Goal: Information Seeking & Learning: Learn about a topic

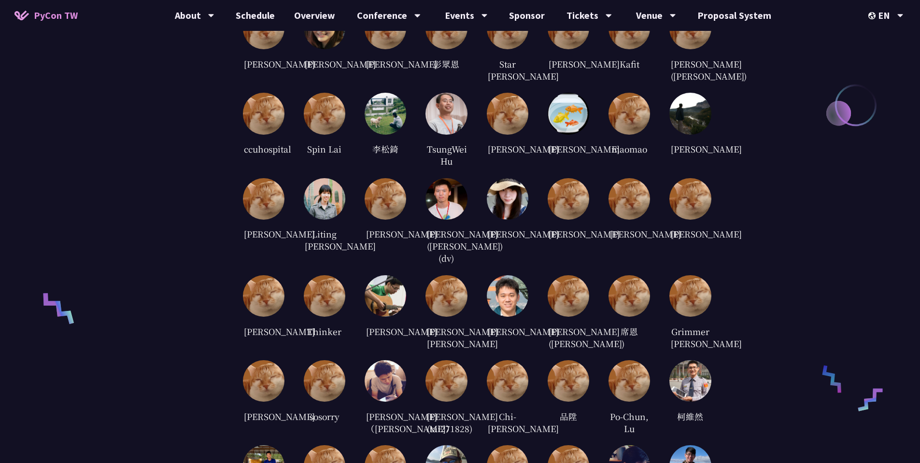
scroll to position [1623, 0]
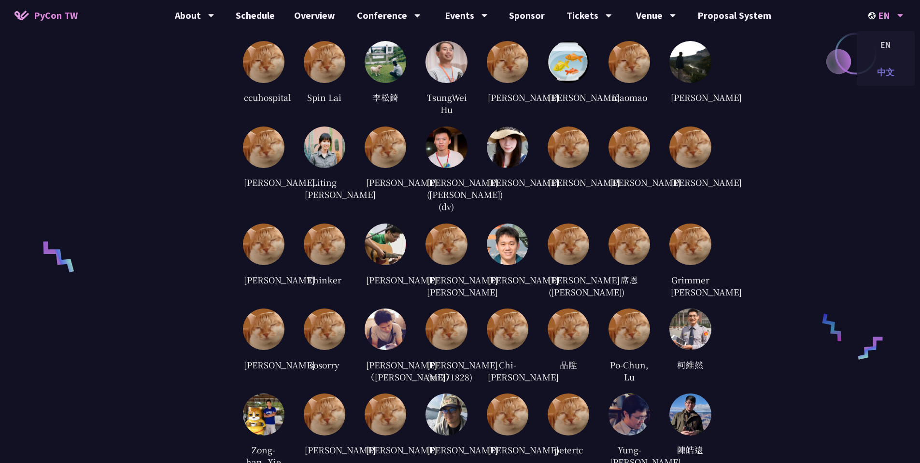
click at [888, 72] on div "中文" at bounding box center [886, 72] width 58 height 23
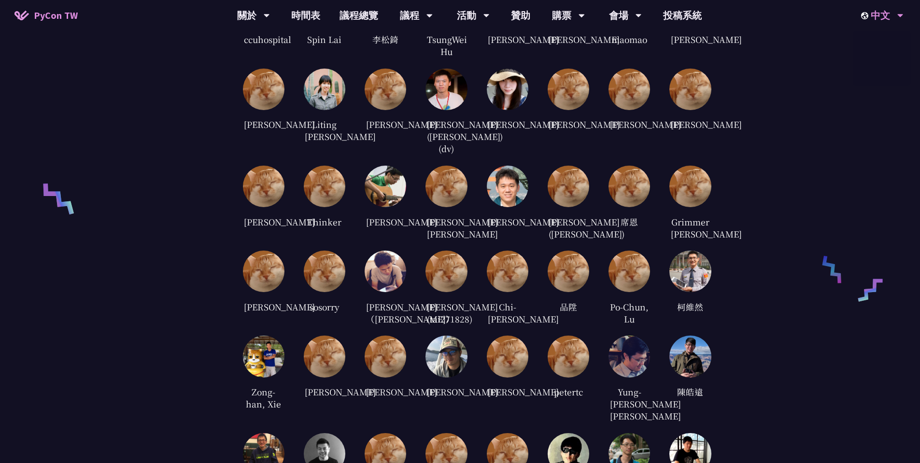
scroll to position [1580, 0]
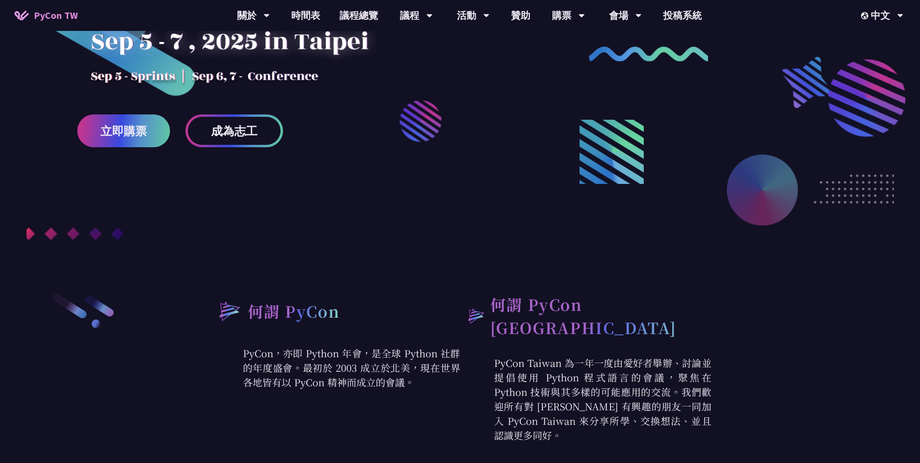
scroll to position [174, 0]
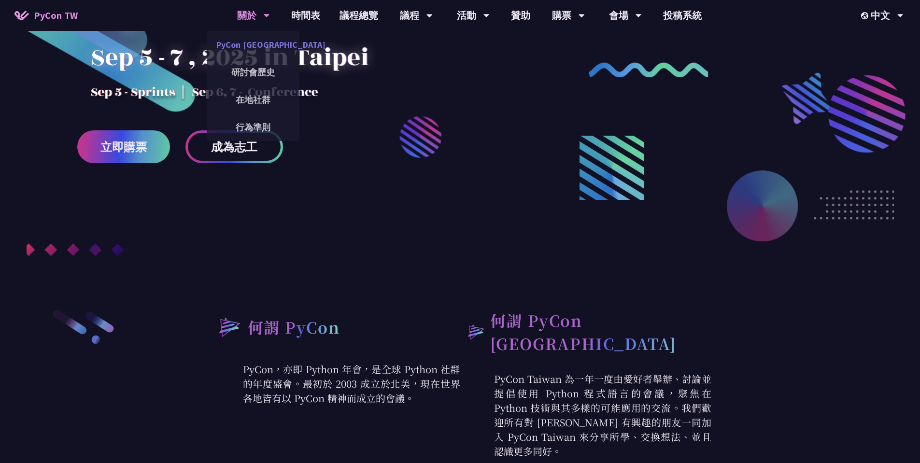
click at [255, 43] on link "PyCon [GEOGRAPHIC_DATA]" at bounding box center [253, 44] width 93 height 23
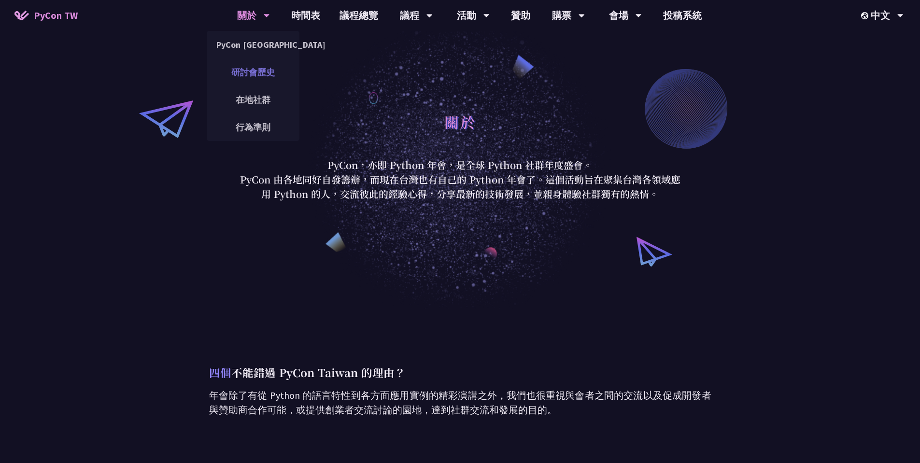
click at [254, 68] on link "研討會歷史" at bounding box center [253, 72] width 93 height 23
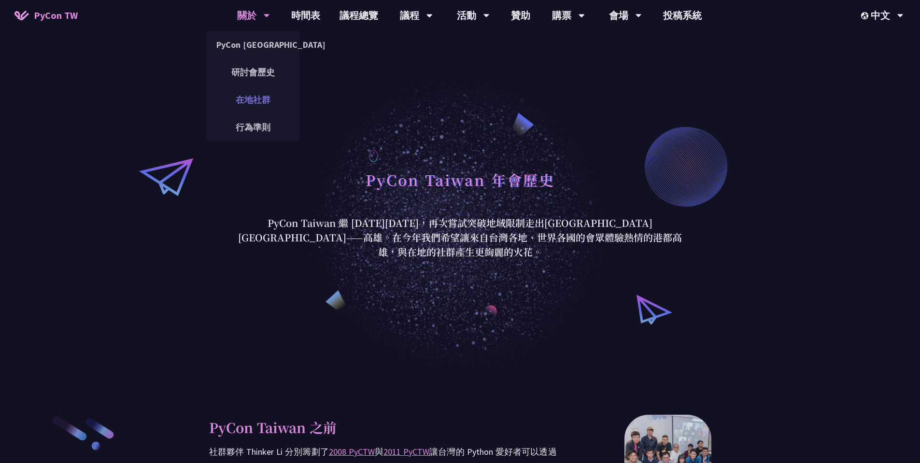
click at [275, 102] on link "在地社群" at bounding box center [253, 99] width 93 height 23
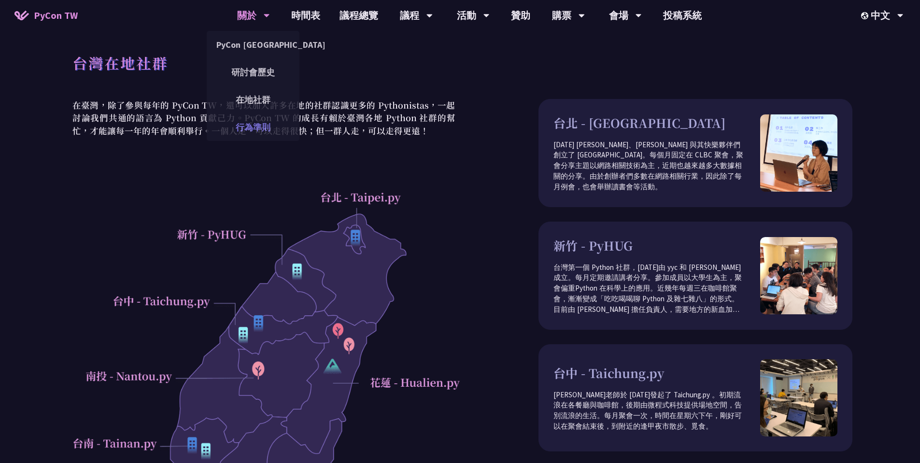
click at [254, 128] on link "行為準則" at bounding box center [253, 127] width 93 height 23
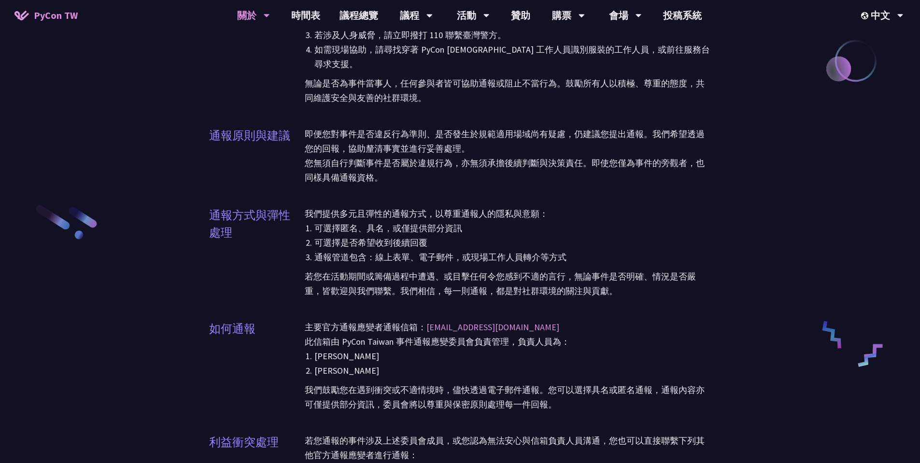
scroll to position [1546, 0]
click at [357, 19] on link "議程總覽" at bounding box center [359, 15] width 58 height 31
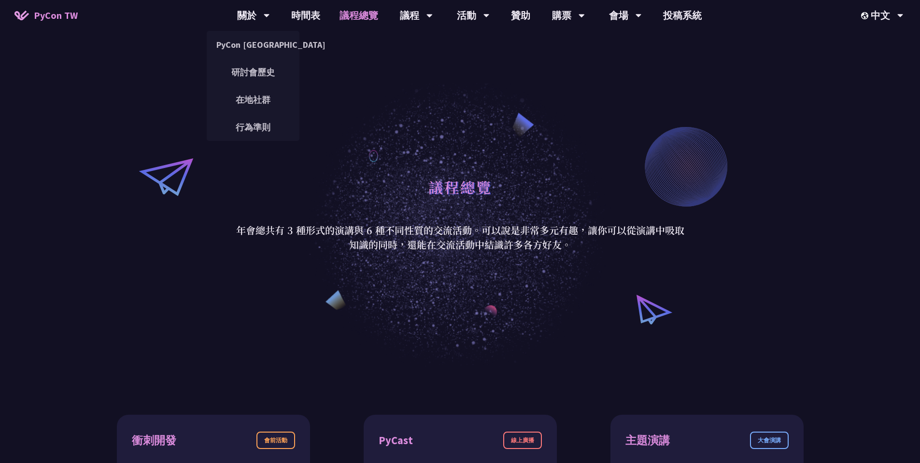
click at [52, 25] on link "PyCon TW" at bounding box center [46, 15] width 83 height 24
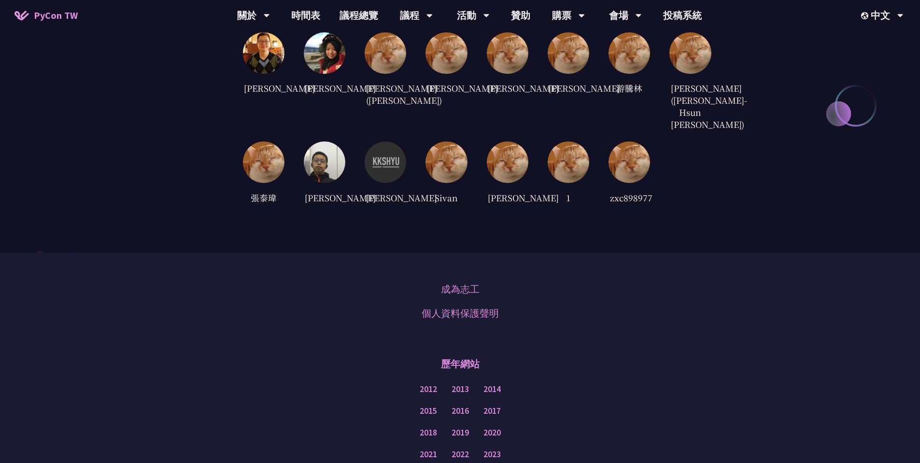
scroll to position [2565, 0]
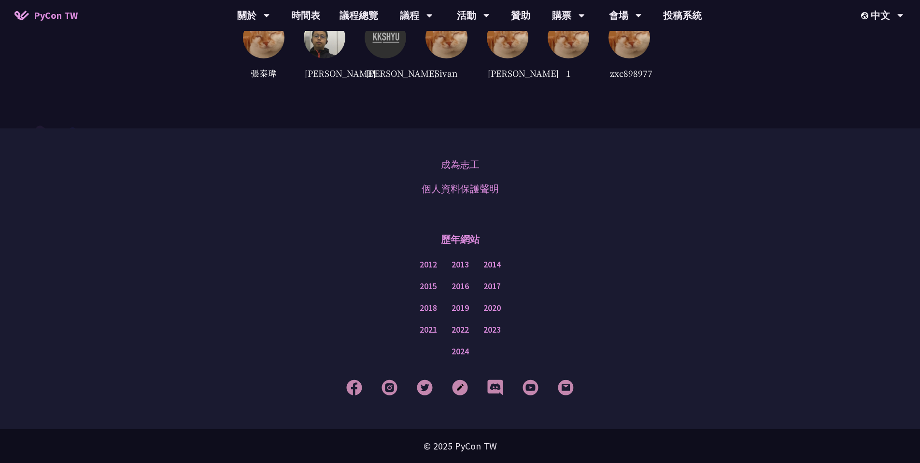
click at [481, 454] on div "© 2025 PyCon TW" at bounding box center [460, 447] width 920 height 34
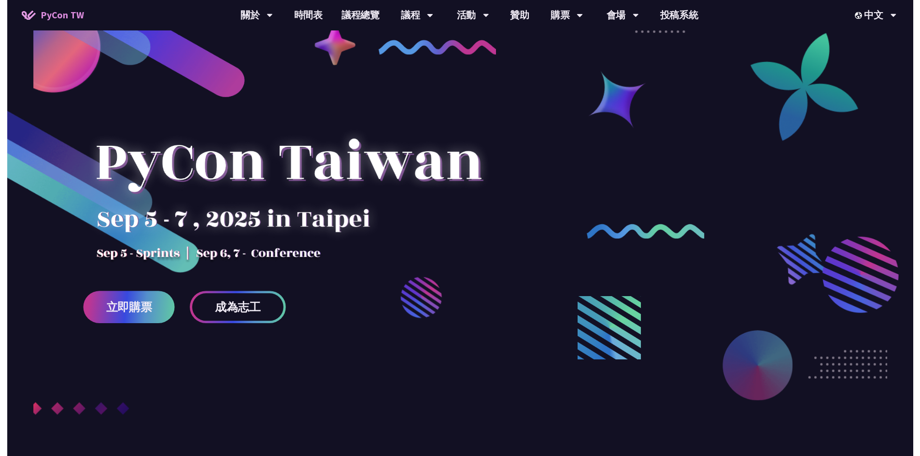
scroll to position [0, 0]
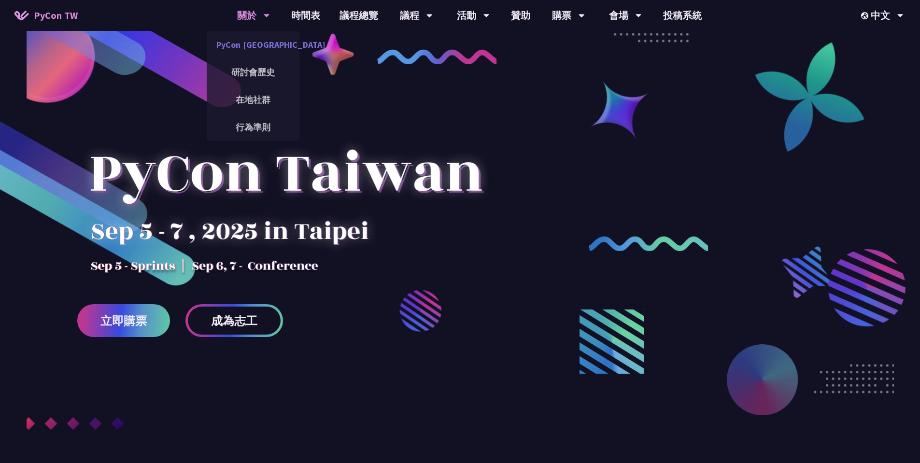
click at [257, 47] on link "PyCon [GEOGRAPHIC_DATA]" at bounding box center [253, 44] width 93 height 23
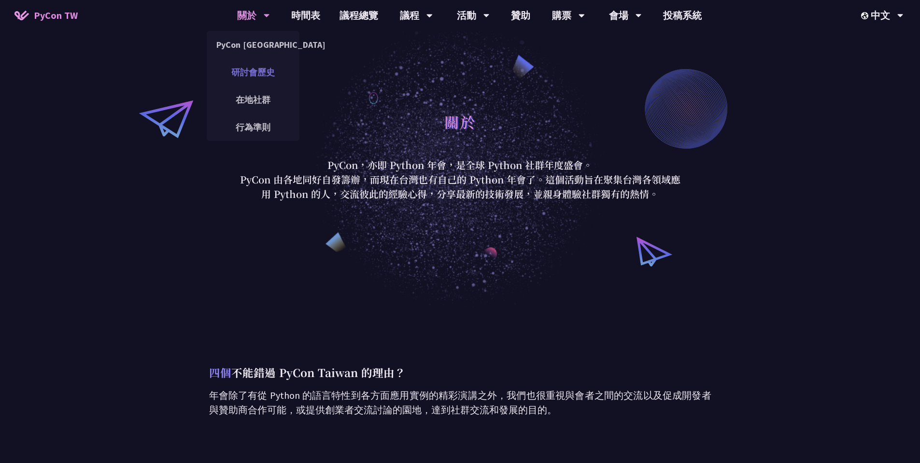
click at [264, 74] on link "研討會歷史" at bounding box center [253, 72] width 93 height 23
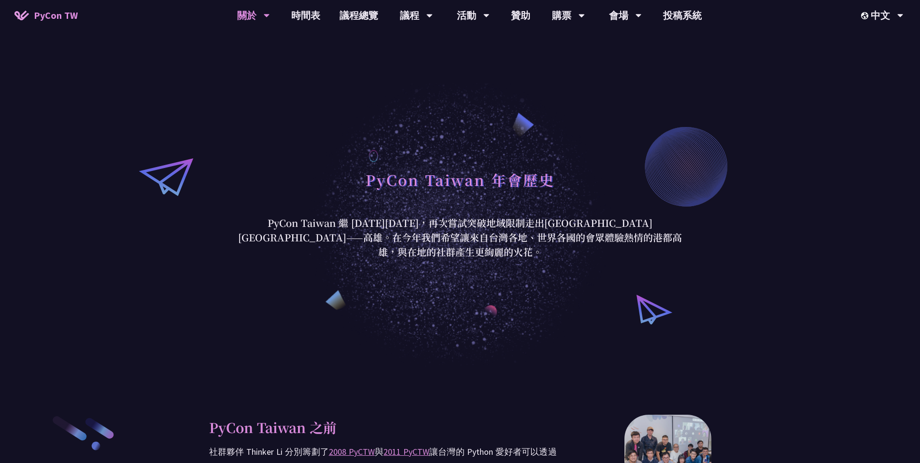
click at [266, 13] on icon at bounding box center [267, 16] width 6 height 10
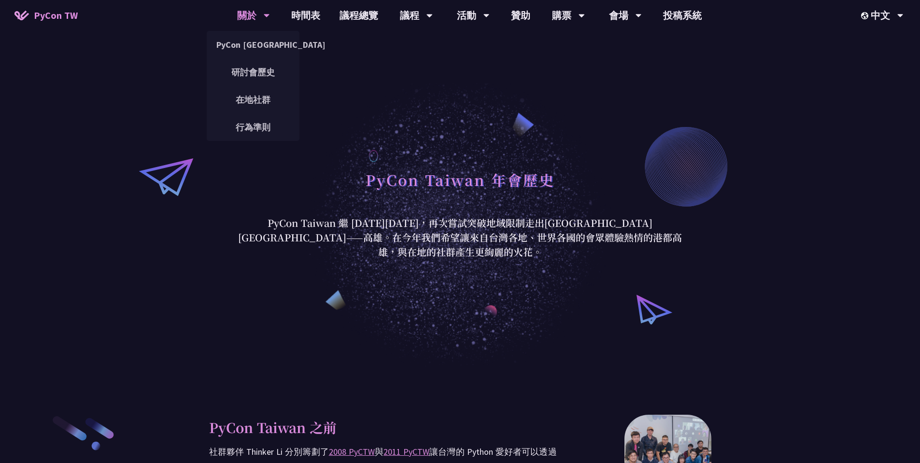
click at [259, 16] on div "關於" at bounding box center [253, 15] width 33 height 31
click at [247, 95] on link "在地社群" at bounding box center [253, 99] width 93 height 23
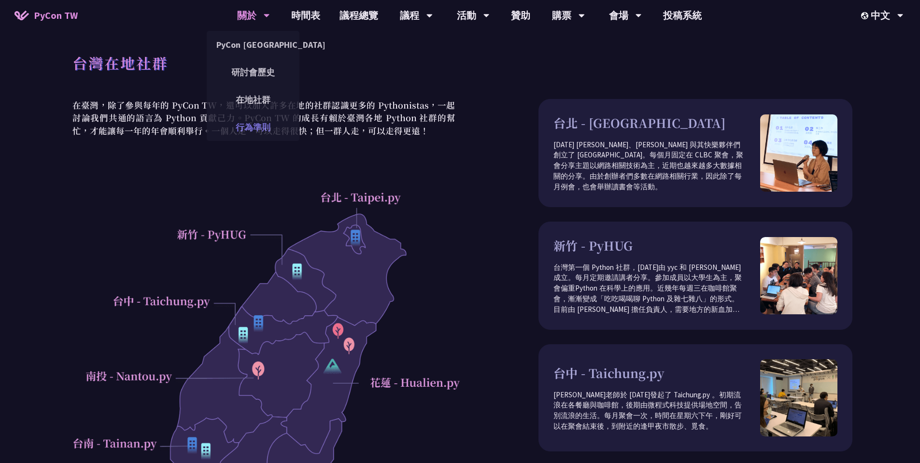
click at [246, 133] on link "行為準則" at bounding box center [253, 127] width 93 height 23
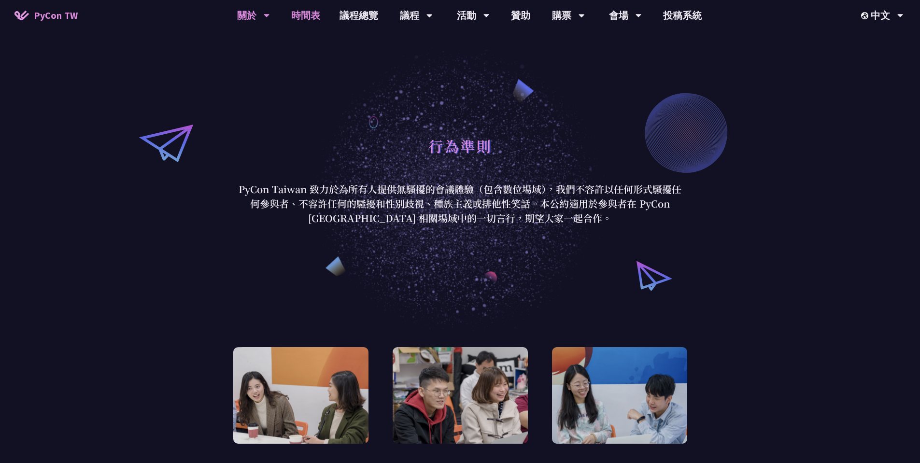
click at [319, 17] on link "時間表" at bounding box center [306, 15] width 48 height 31
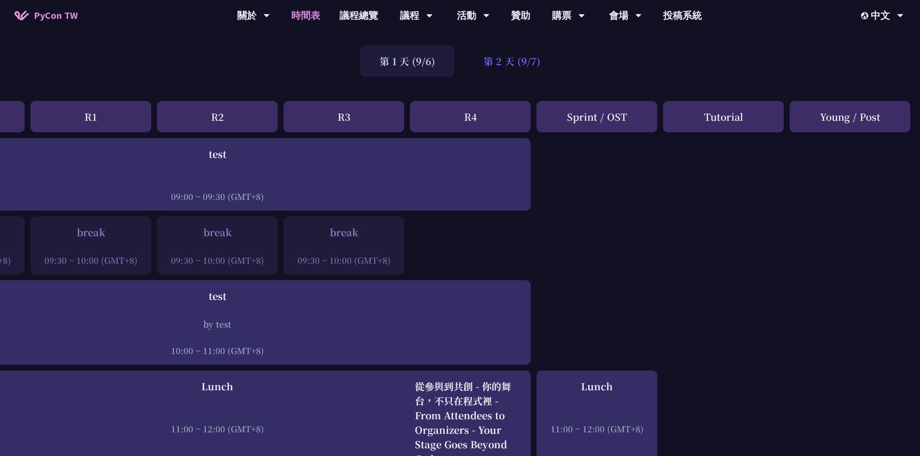
scroll to position [0, 106]
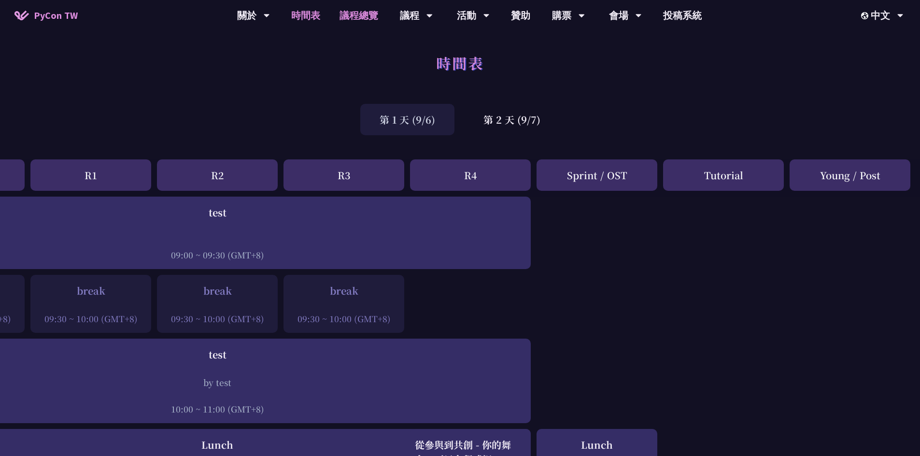
click at [356, 20] on link "議程總覽" at bounding box center [359, 15] width 58 height 31
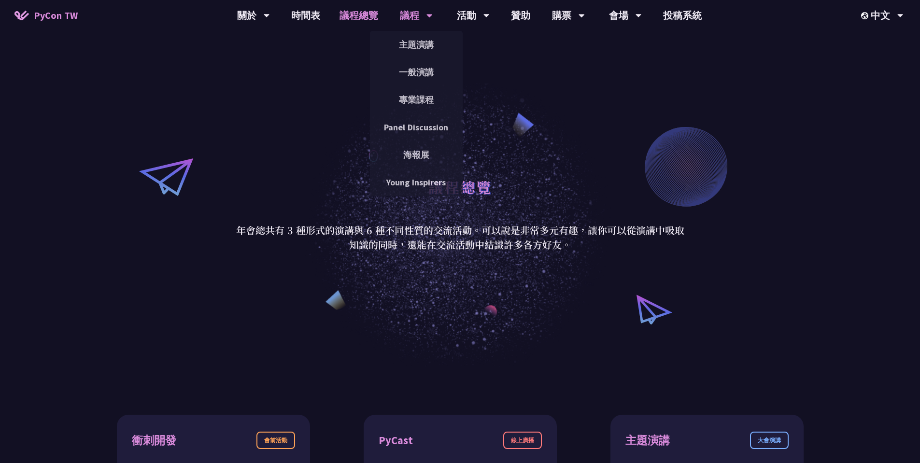
click at [420, 57] on div "主題演講" at bounding box center [416, 45] width 93 height 28
click at [415, 48] on link "主題演講" at bounding box center [416, 44] width 93 height 23
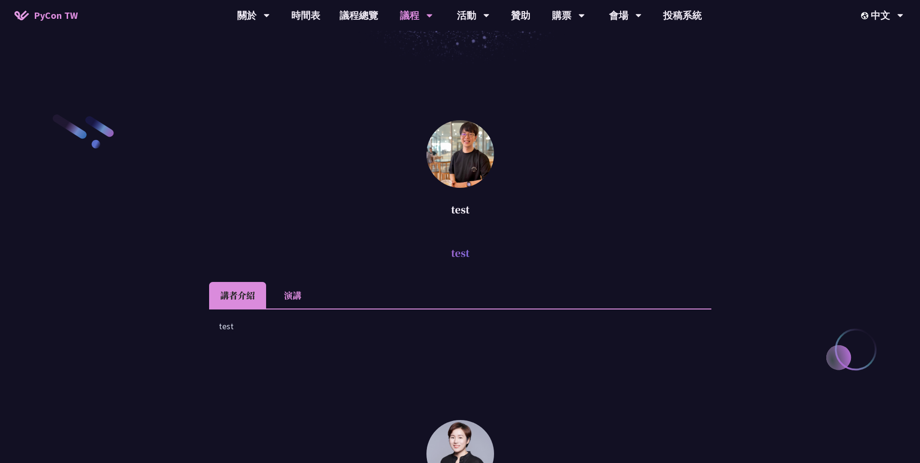
scroll to position [221, 0]
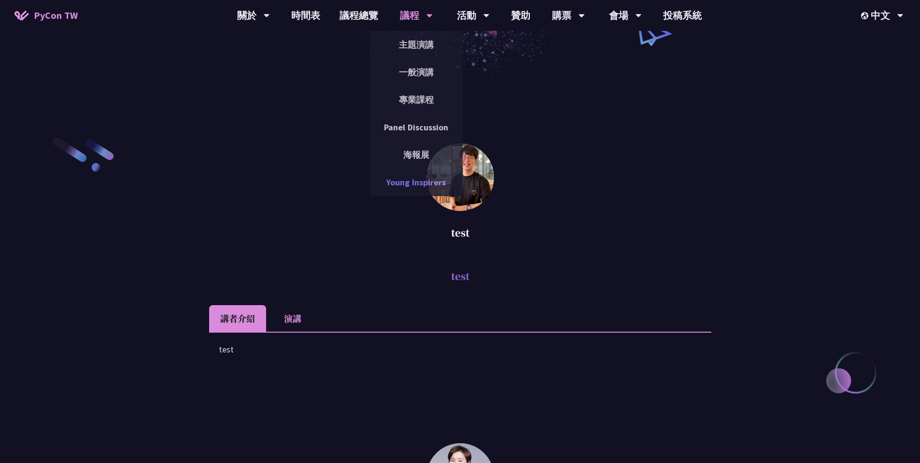
click at [413, 182] on link "Young Inspirers" at bounding box center [416, 182] width 93 height 23
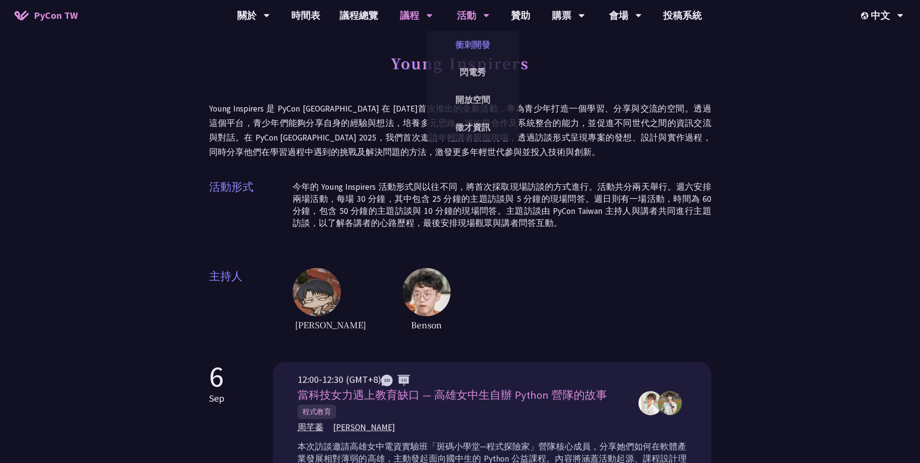
click at [474, 48] on link "衝刺開發" at bounding box center [473, 44] width 93 height 23
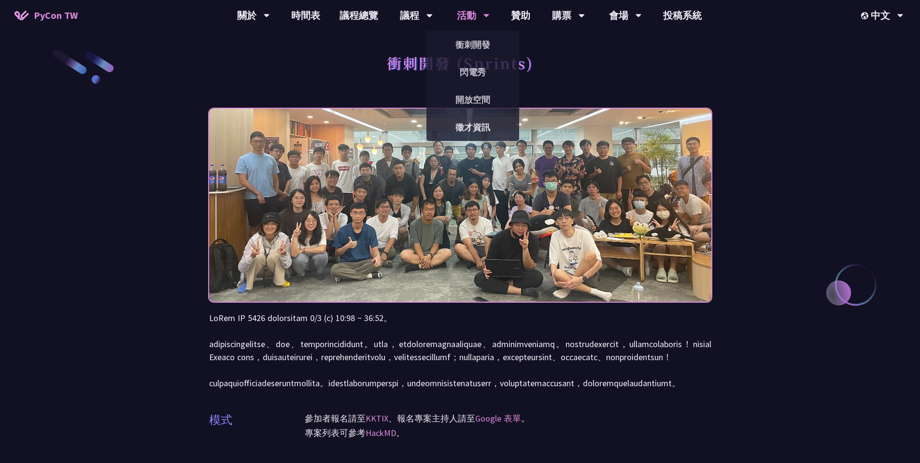
click at [460, 84] on div "閃電秀" at bounding box center [473, 72] width 93 height 28
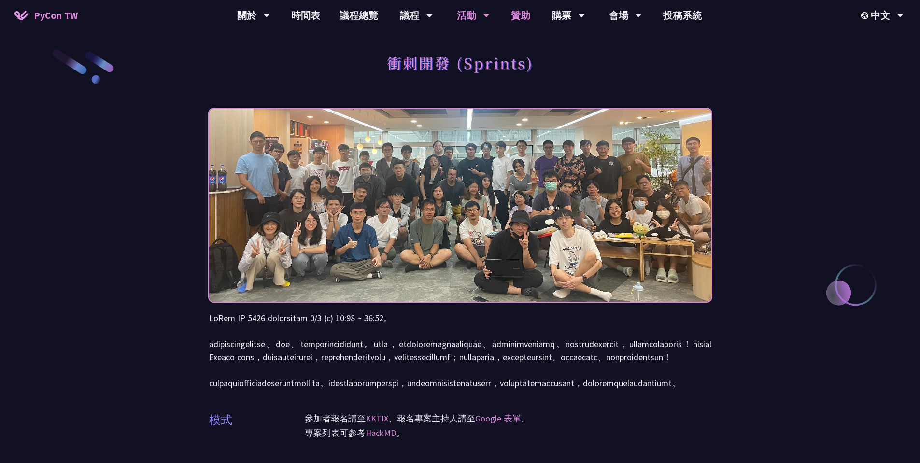
click at [523, 18] on link "贊助" at bounding box center [521, 15] width 39 height 31
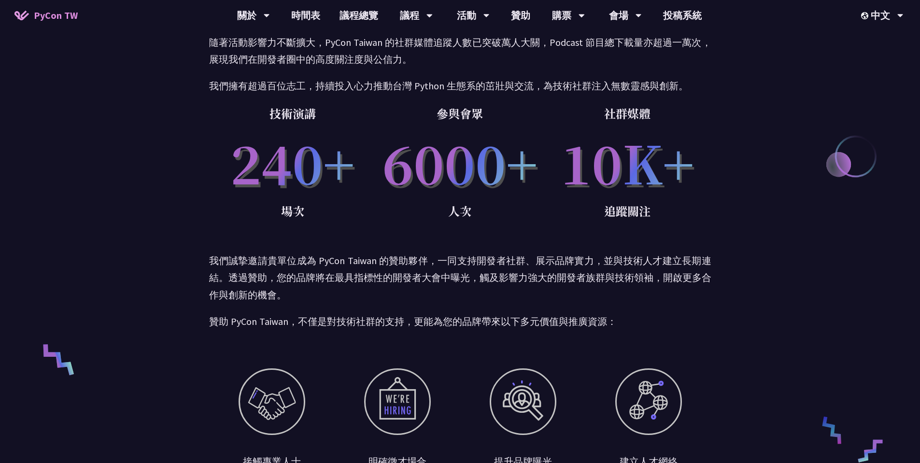
scroll to position [128, 0]
click at [564, 55] on link "購票資訊" at bounding box center [568, 44] width 93 height 23
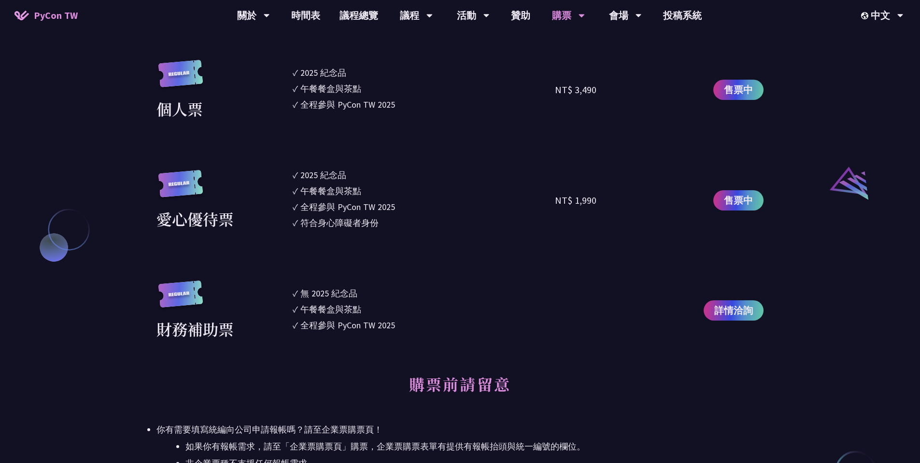
scroll to position [464, 0]
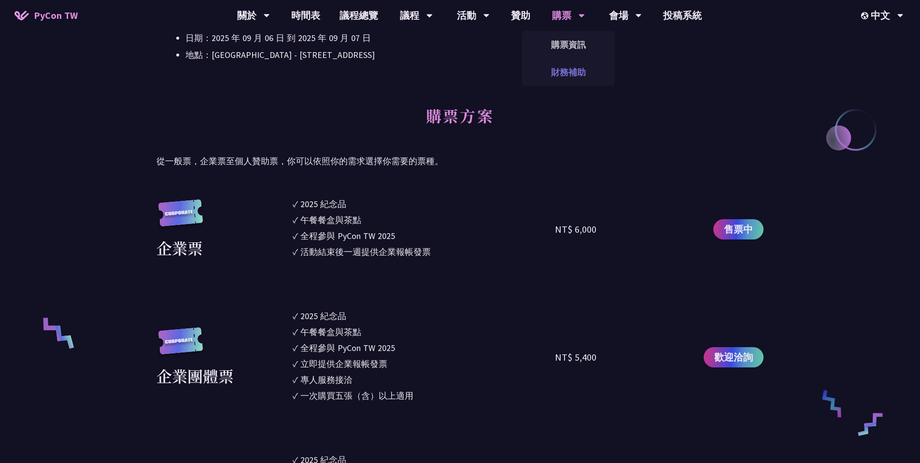
click at [559, 74] on link "財務補助" at bounding box center [568, 72] width 93 height 23
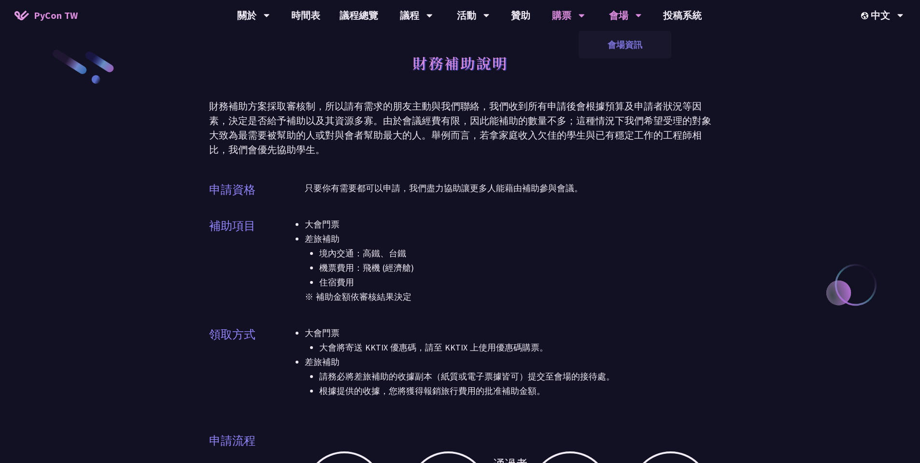
click at [616, 45] on link "會場資訊" at bounding box center [625, 44] width 93 height 23
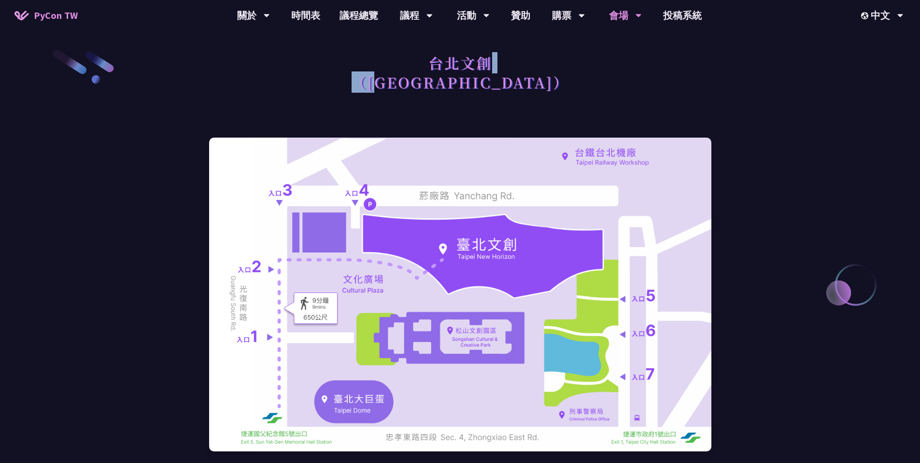
drag, startPoint x: 428, startPoint y: 72, endPoint x: 516, endPoint y: 65, distance: 88.7
click at [509, 65] on h1 "台北文創 （松山文創園區）" at bounding box center [460, 72] width 217 height 48
click at [527, 77] on div "台北文創 （松山文創園區）" at bounding box center [460, 83] width 502 height 70
drag, startPoint x: 524, startPoint y: 87, endPoint x: 412, endPoint y: 77, distance: 112.5
click at [412, 77] on h1 "台北文創 （松山文創園區）" at bounding box center [460, 72] width 217 height 48
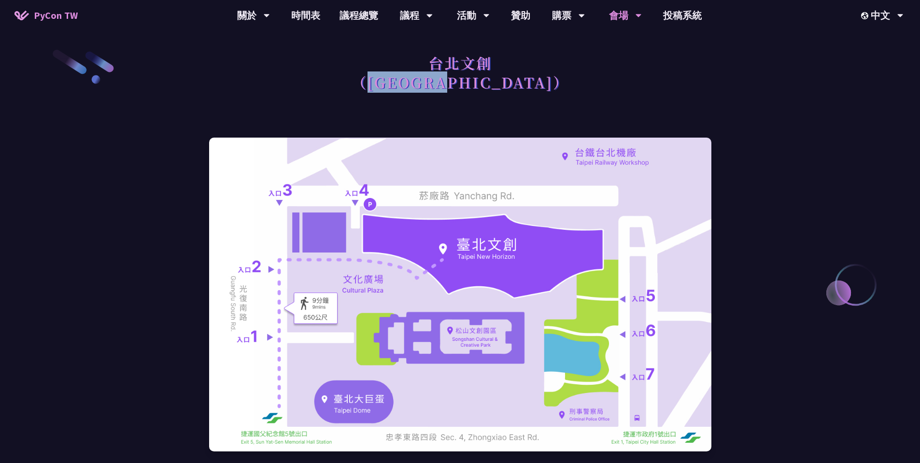
click at [546, 97] on div "台北文創 （松山文創園區）" at bounding box center [460, 83] width 502 height 70
click at [680, 17] on link "投稿系統" at bounding box center [683, 15] width 58 height 31
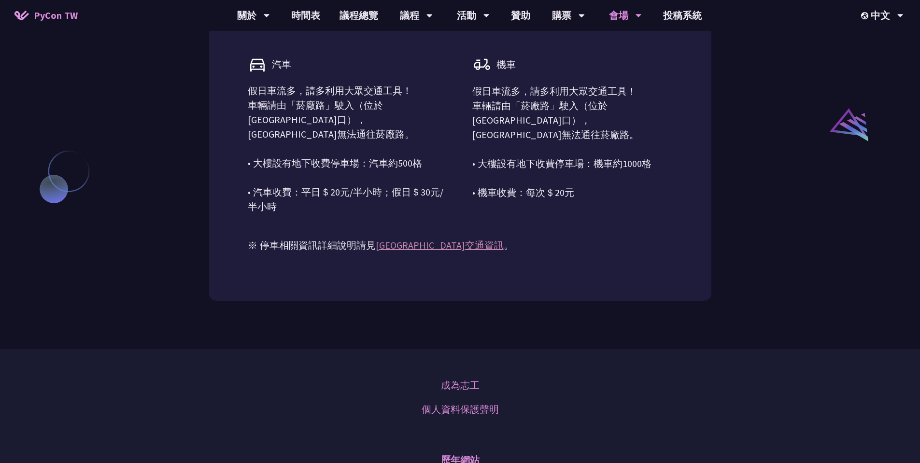
scroll to position [971, 0]
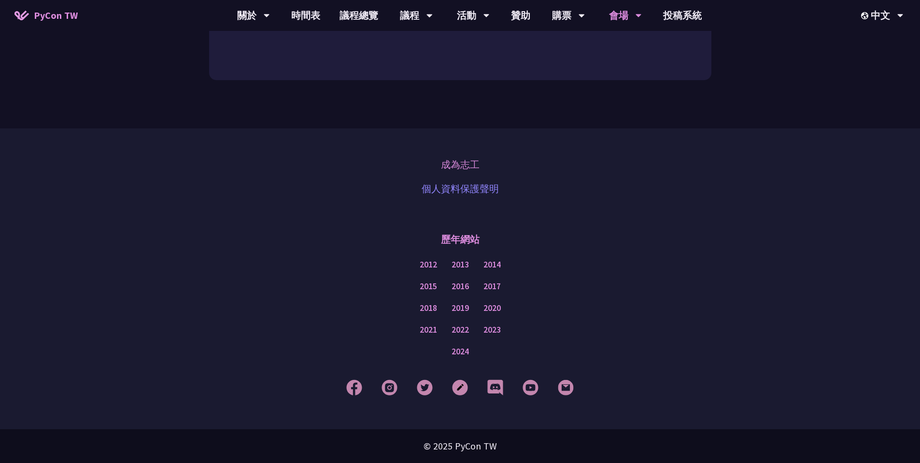
click at [471, 187] on link "個人資料保護聲明" at bounding box center [460, 189] width 77 height 14
click at [467, 168] on link "成為志工" at bounding box center [460, 165] width 39 height 14
